Goal: Task Accomplishment & Management: Manage account settings

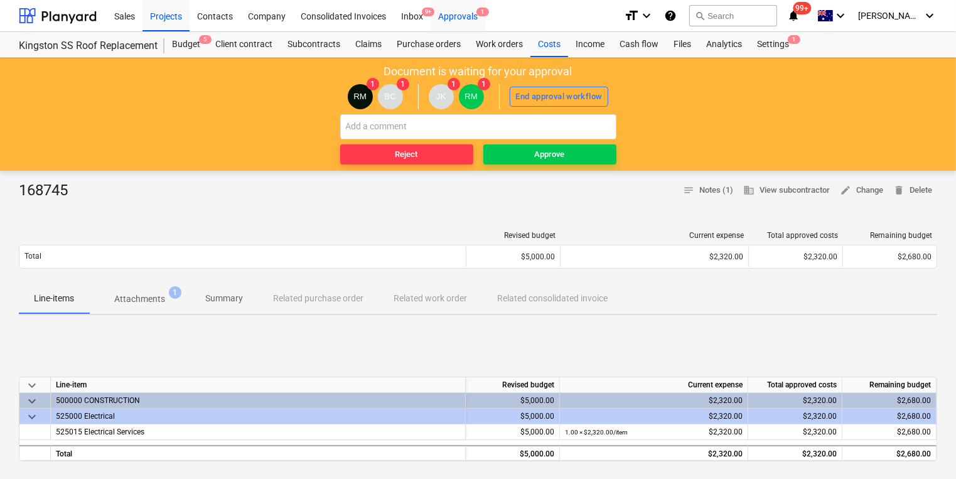
click at [463, 11] on div "Approvals 1" at bounding box center [458, 15] width 55 height 32
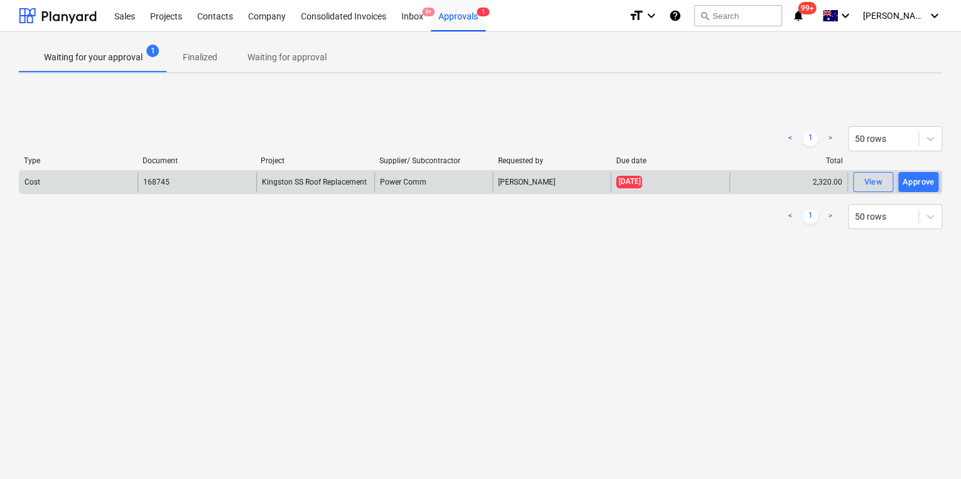
click at [908, 185] on div "Approve" at bounding box center [918, 182] width 32 height 14
